Goal: Task Accomplishment & Management: Complete application form

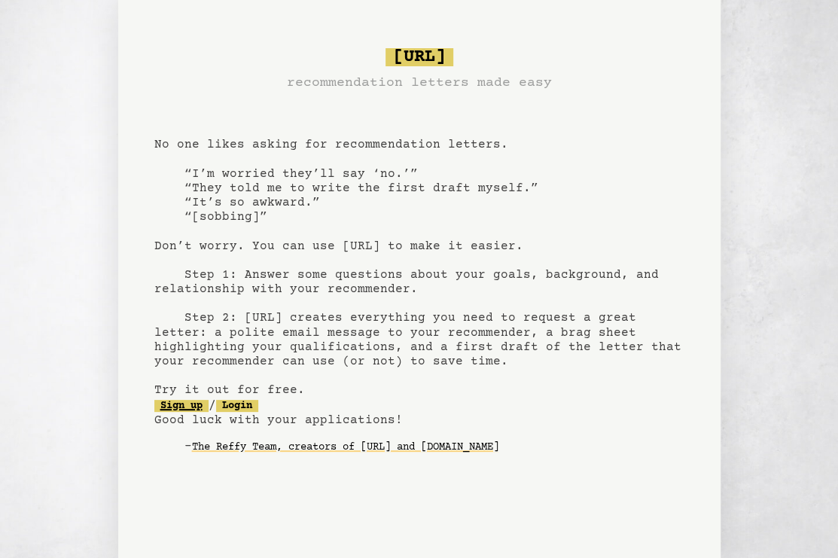
click at [203, 403] on link "Sign up" at bounding box center [181, 406] width 54 height 12
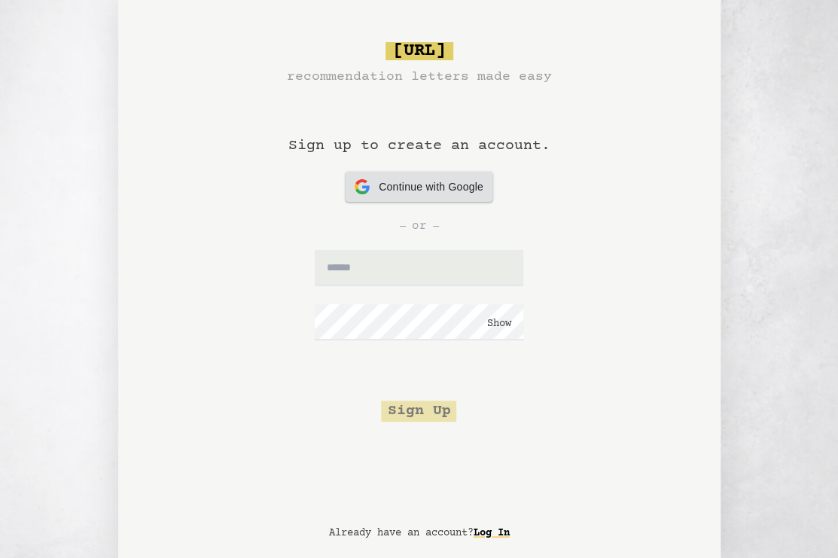
click at [435, 197] on div "Continue with Google Continue with Google" at bounding box center [419, 187] width 129 height 30
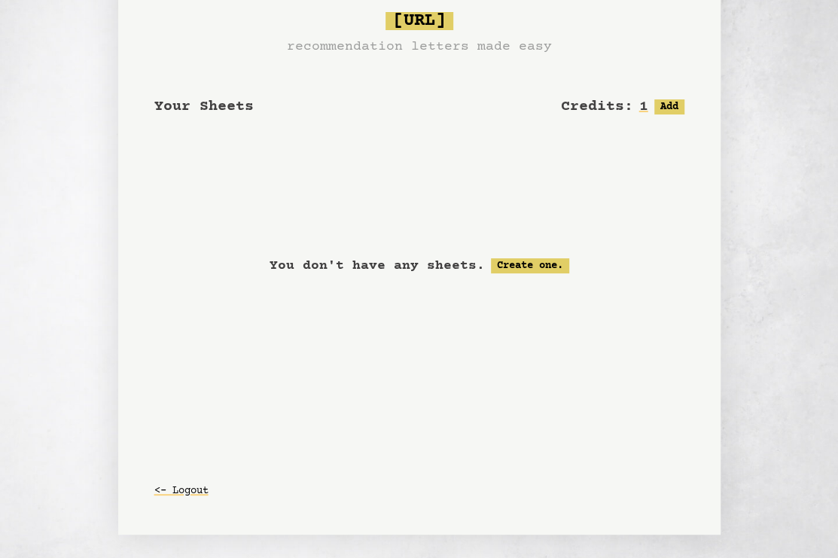
scroll to position [31, 0]
click at [502, 261] on link "Create one." at bounding box center [530, 265] width 78 height 15
